Goal: Task Accomplishment & Management: Complete application form

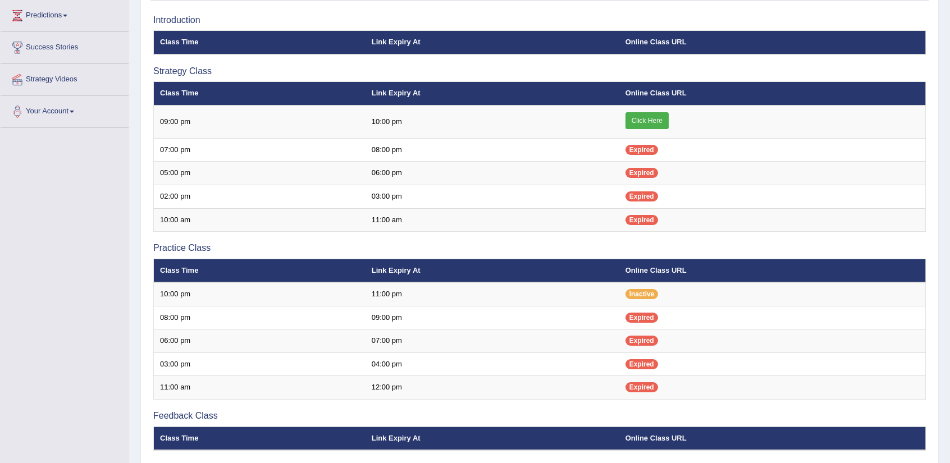
scroll to position [208, 0]
